Goal: Task Accomplishment & Management: Use online tool/utility

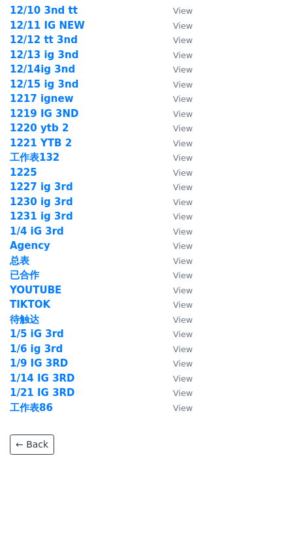
scroll to position [1780, 0]
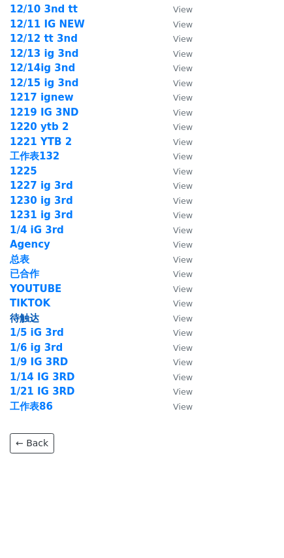
click at [26, 318] on strong "待触达" at bounding box center [24, 319] width 29 height 12
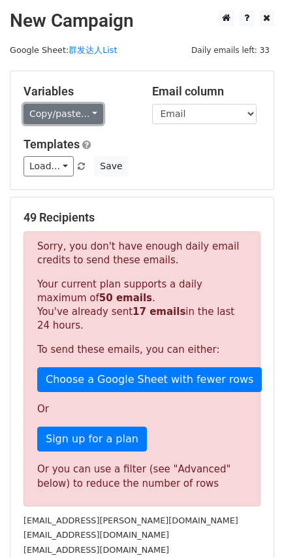
click at [54, 107] on link "Copy/paste..." at bounding box center [64, 114] width 80 height 20
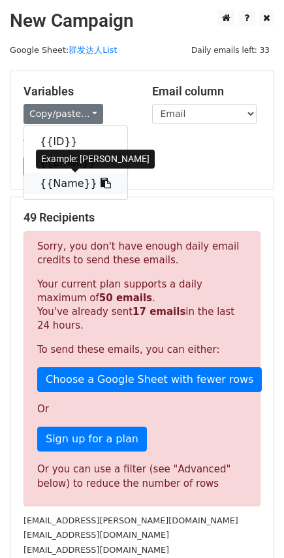
click at [57, 180] on link "{{Name}}" at bounding box center [75, 183] width 103 height 21
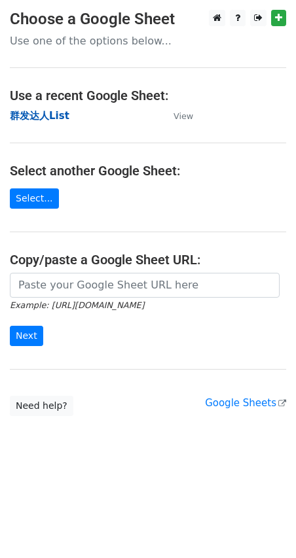
click at [56, 114] on strong "群发达人List" at bounding box center [40, 116] width 60 height 12
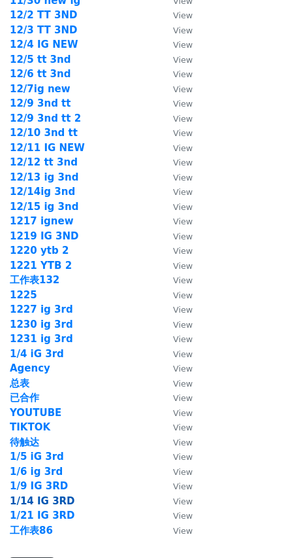
scroll to position [1781, 0]
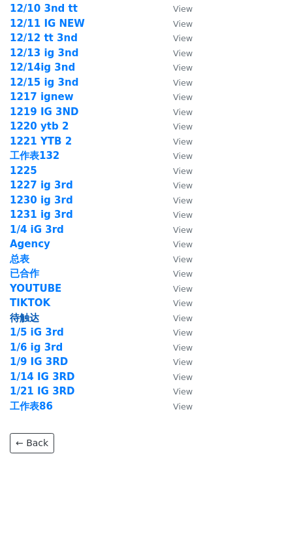
click at [22, 318] on strong "待触达" at bounding box center [24, 318] width 29 height 12
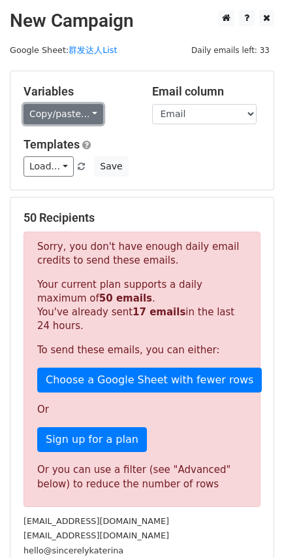
click at [46, 120] on link "Copy/paste..." at bounding box center [64, 114] width 80 height 20
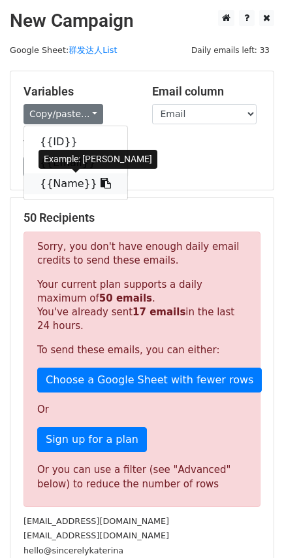
click at [57, 179] on link "{{Name}}" at bounding box center [75, 183] width 103 height 21
